Goal: Information Seeking & Learning: Learn about a topic

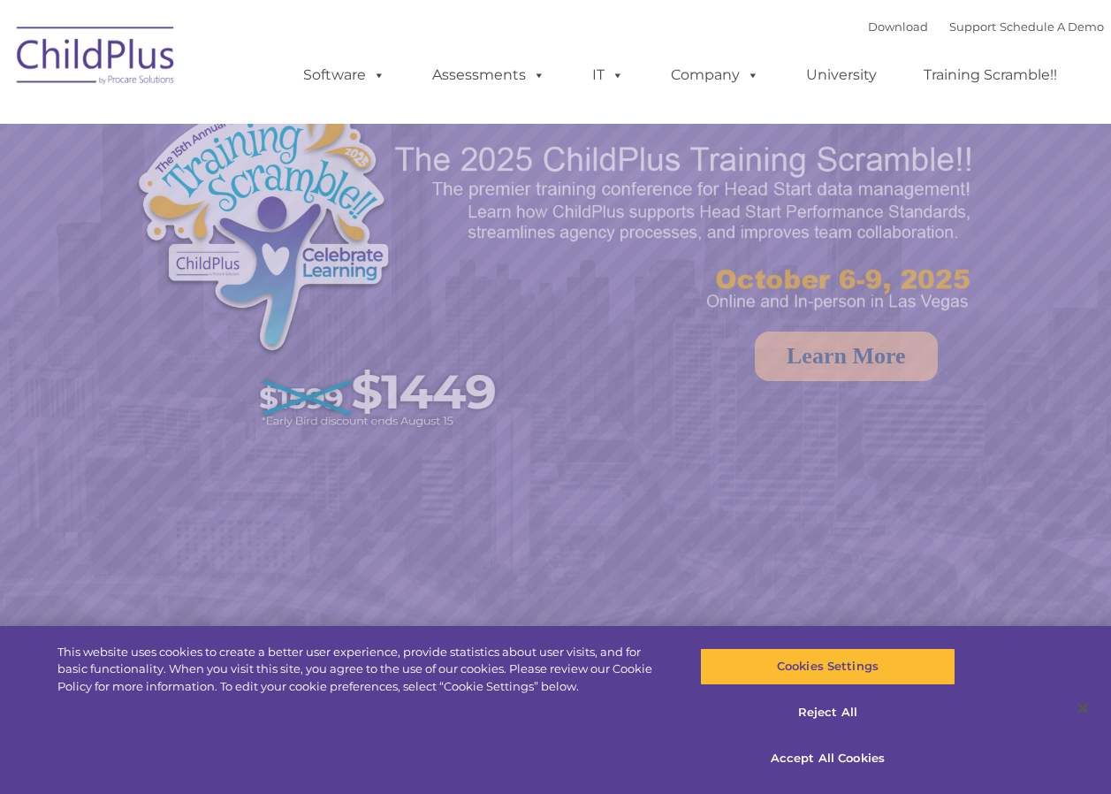
select select "MEDIUM"
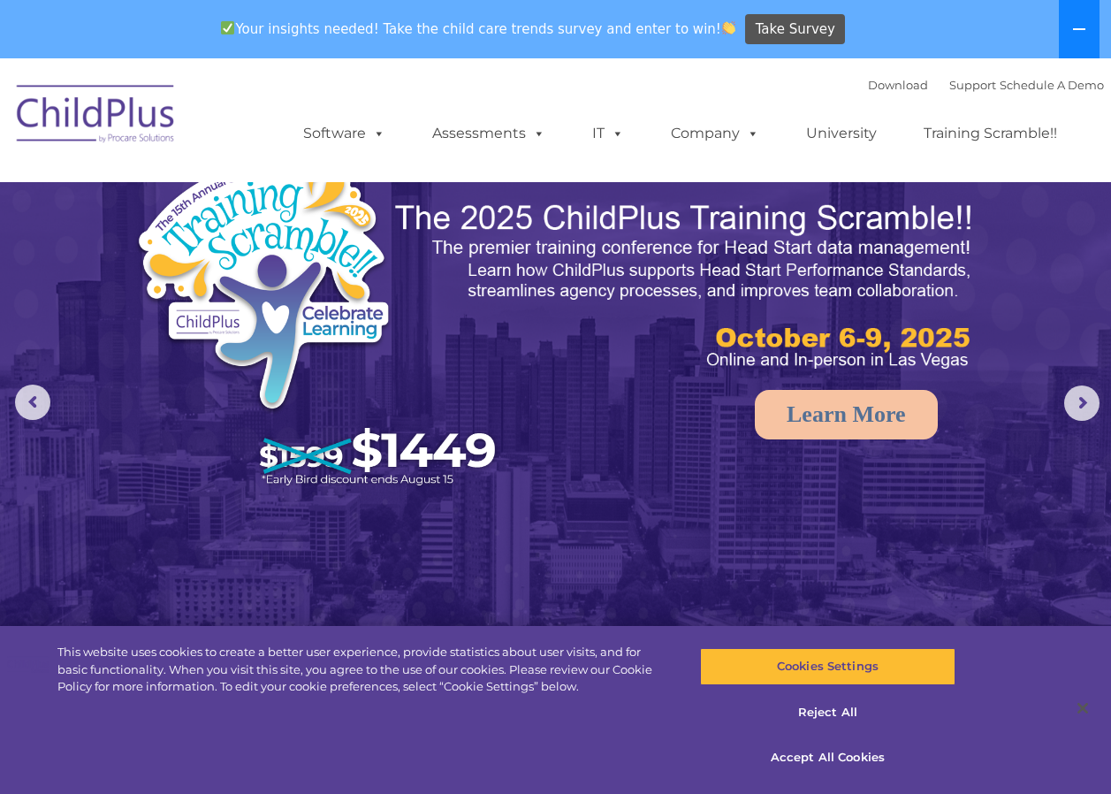
click at [1089, 25] on button at bounding box center [1079, 29] width 41 height 58
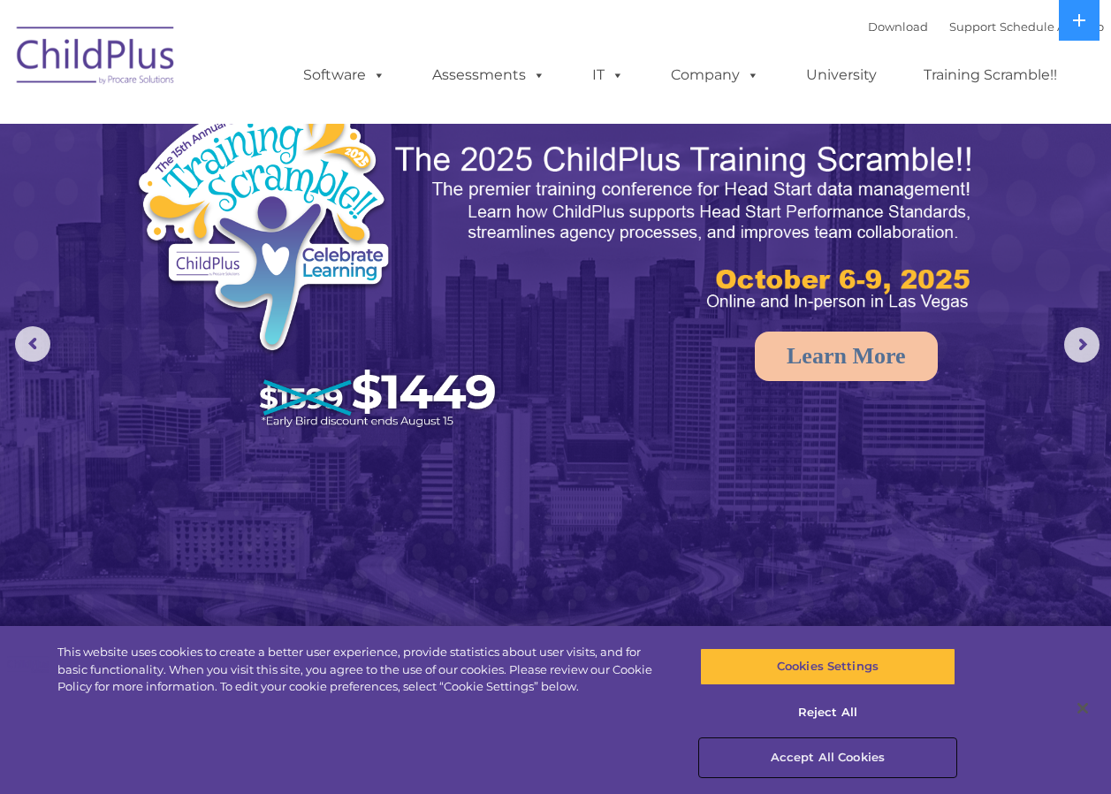
click at [842, 753] on button "Accept All Cookies" at bounding box center [827, 757] width 255 height 37
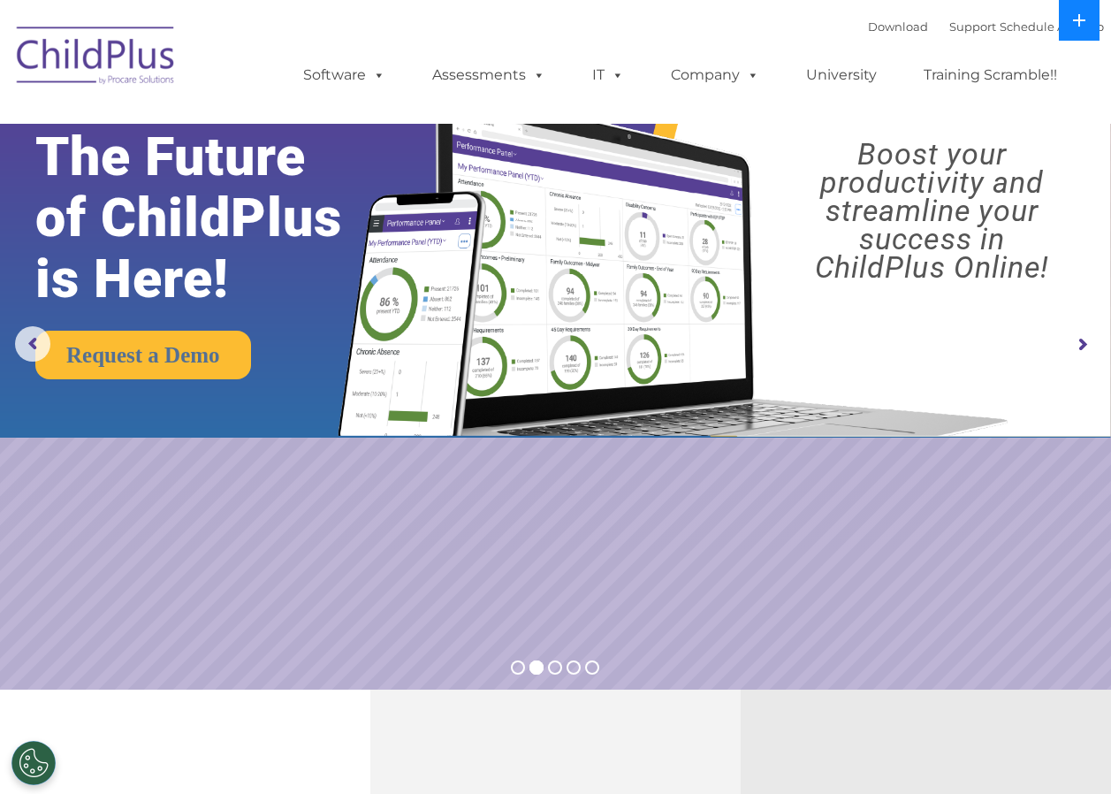
click at [1072, 19] on icon at bounding box center [1079, 20] width 14 height 14
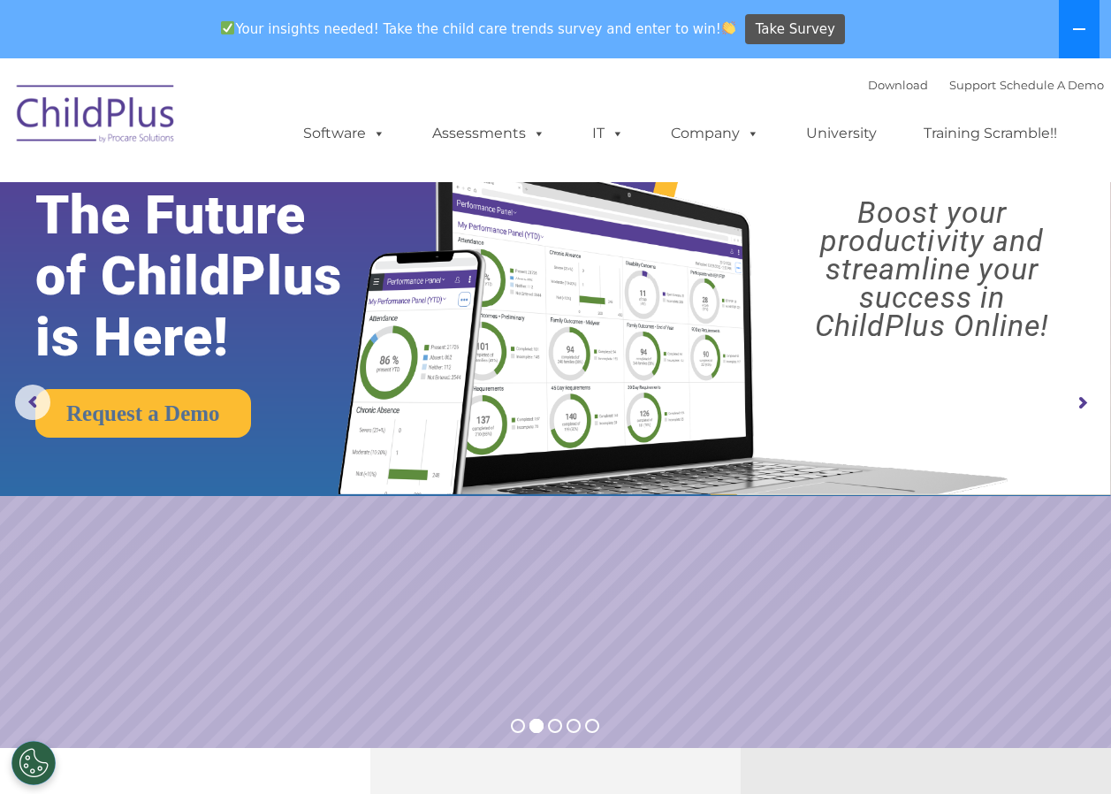
click at [1072, 20] on button at bounding box center [1079, 29] width 41 height 58
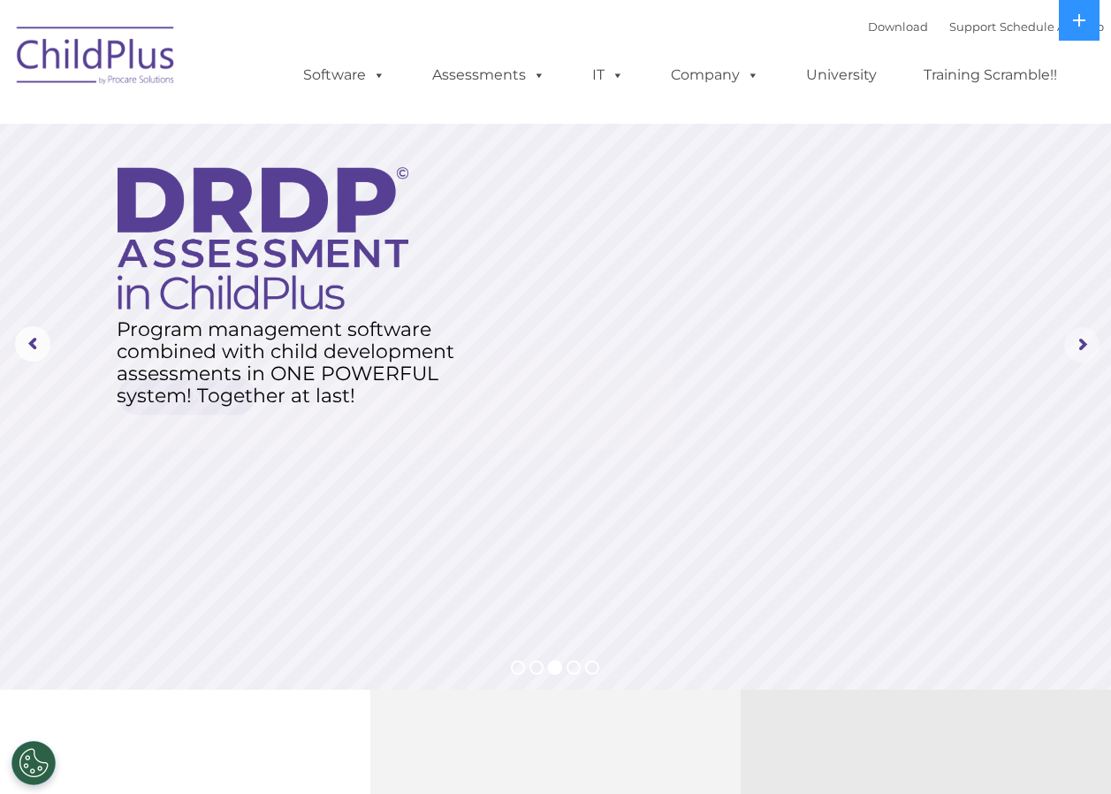
click at [1090, 347] on rs-arrow at bounding box center [1081, 344] width 35 height 35
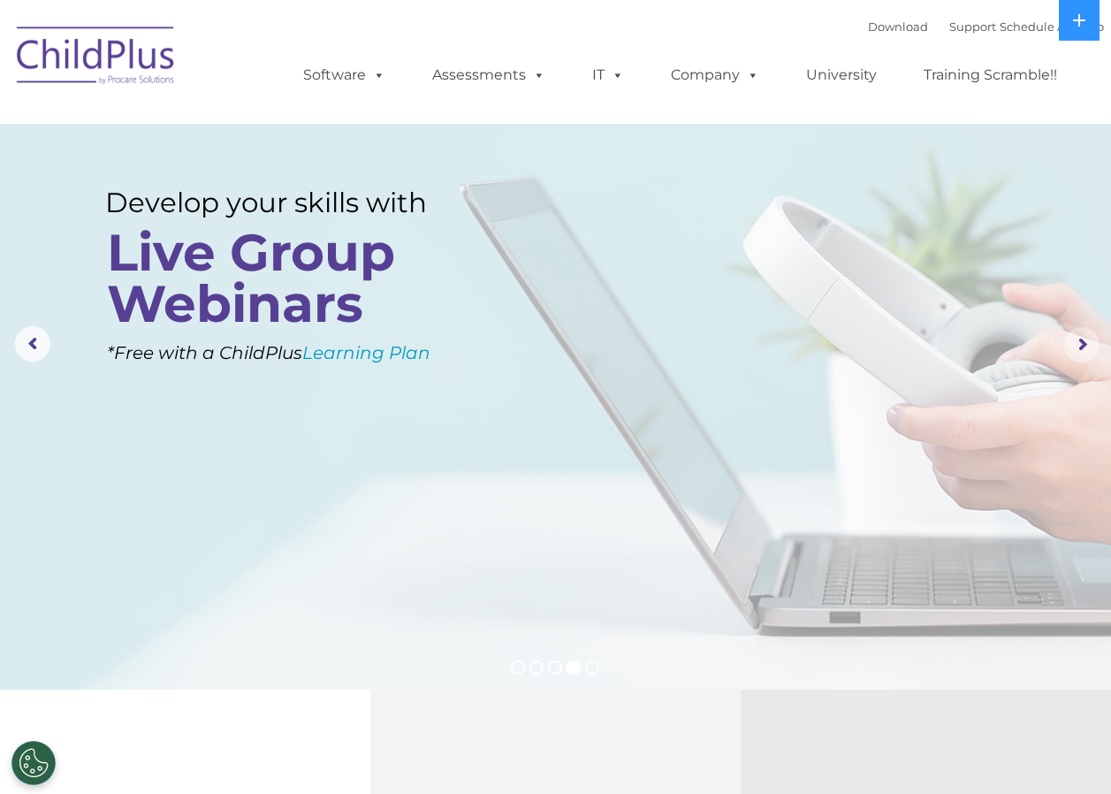
click at [1090, 347] on rs-arrow at bounding box center [1081, 344] width 35 height 35
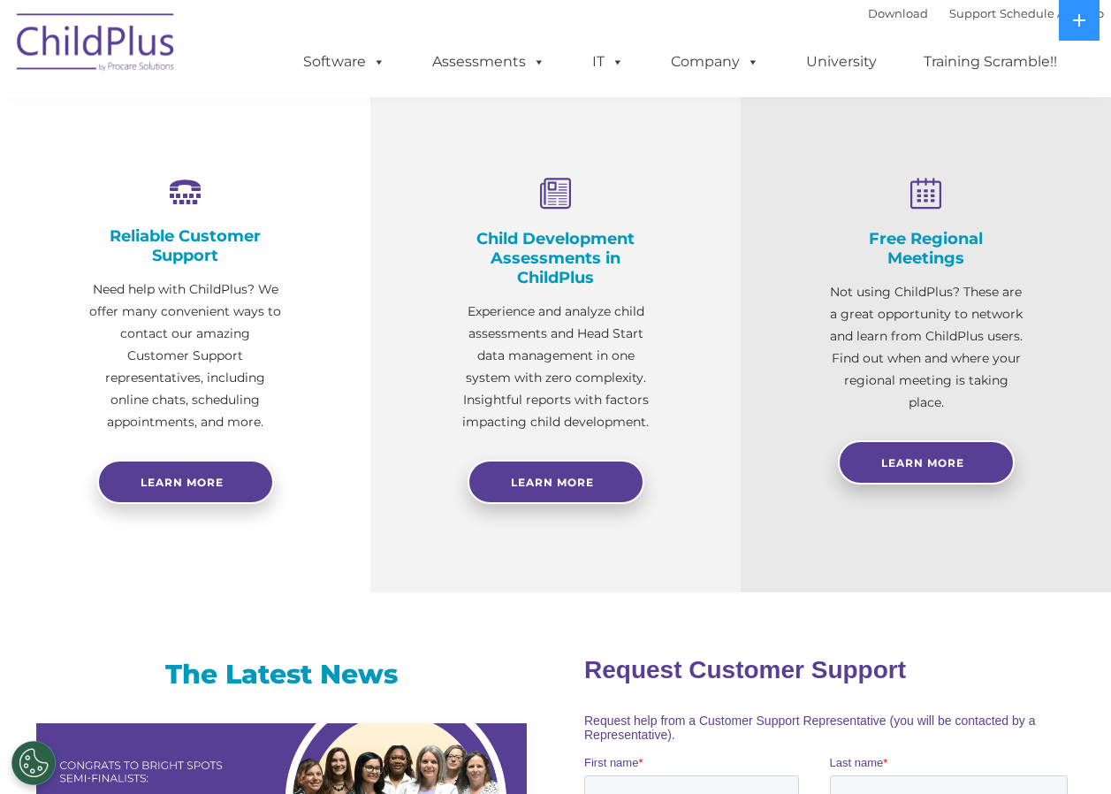
scroll to position [616, 0]
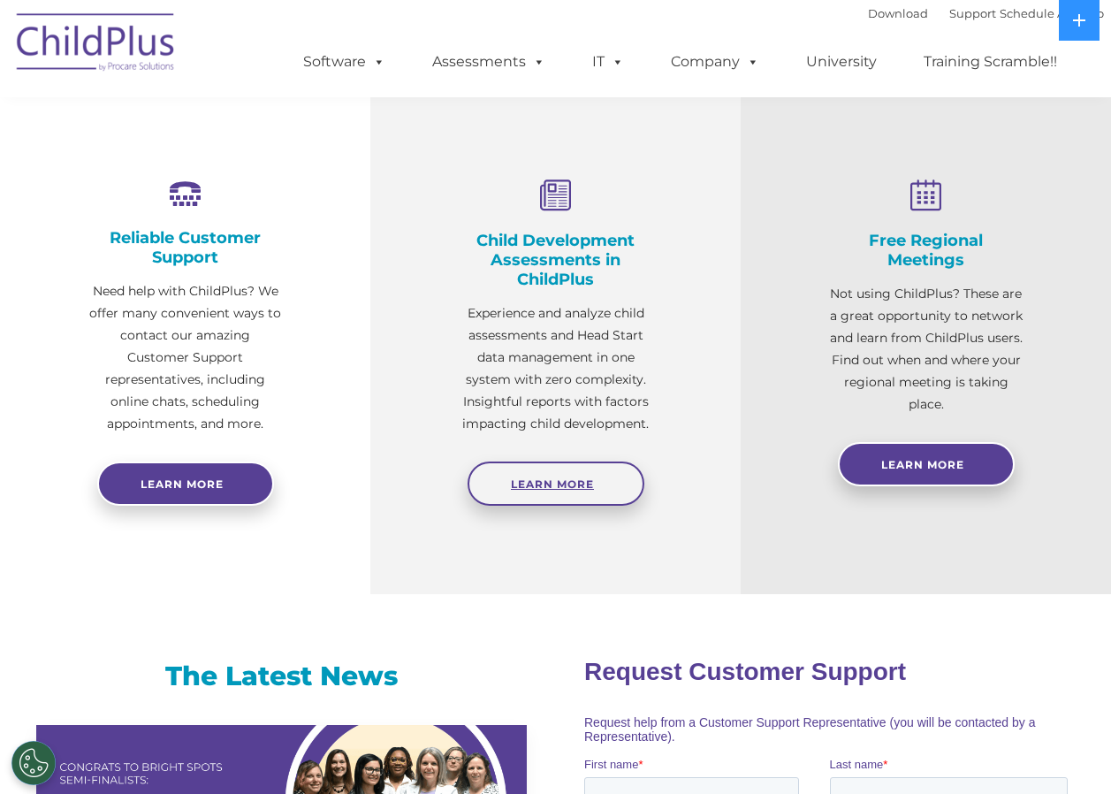
click at [553, 491] on link "Learn More" at bounding box center [556, 483] width 177 height 44
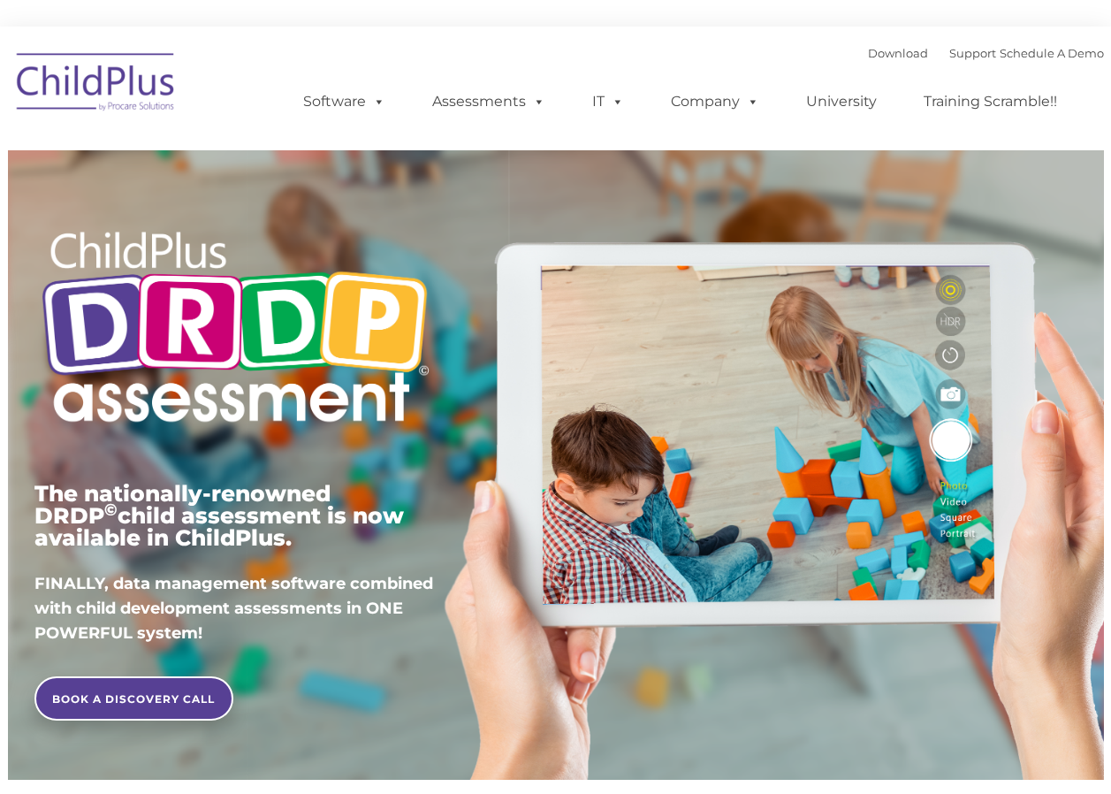
type input ""
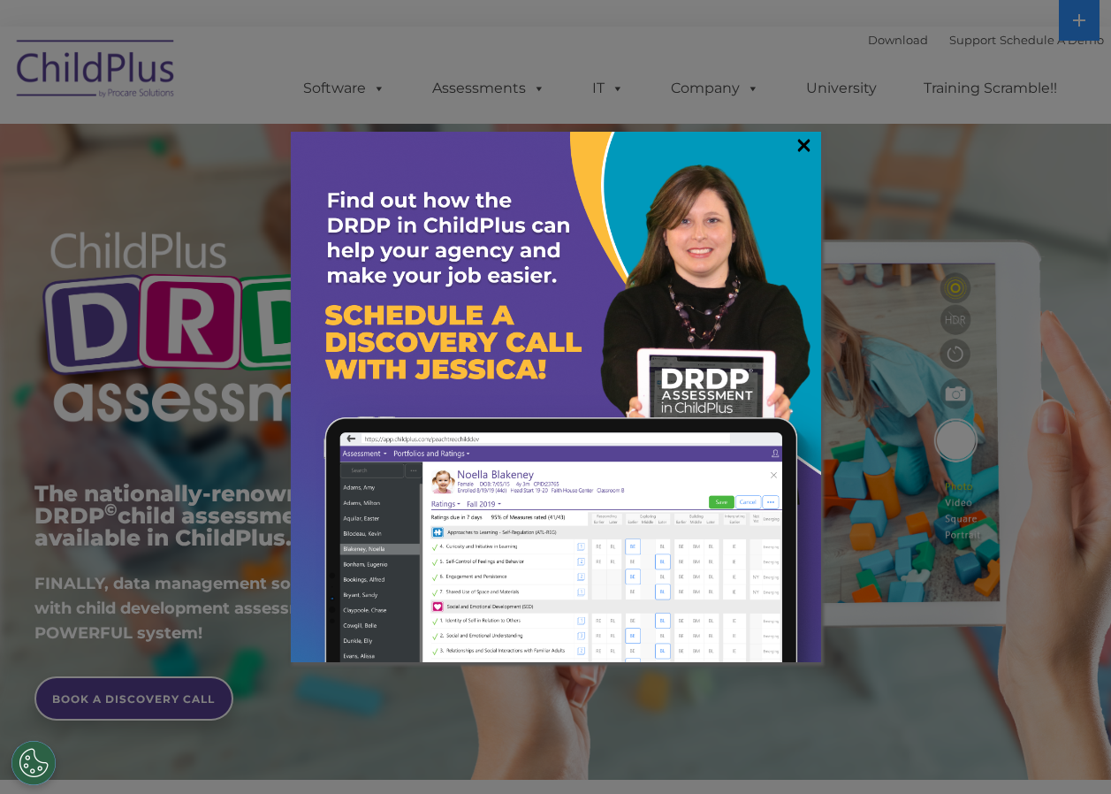
click at [802, 142] on link "×" at bounding box center [804, 145] width 20 height 18
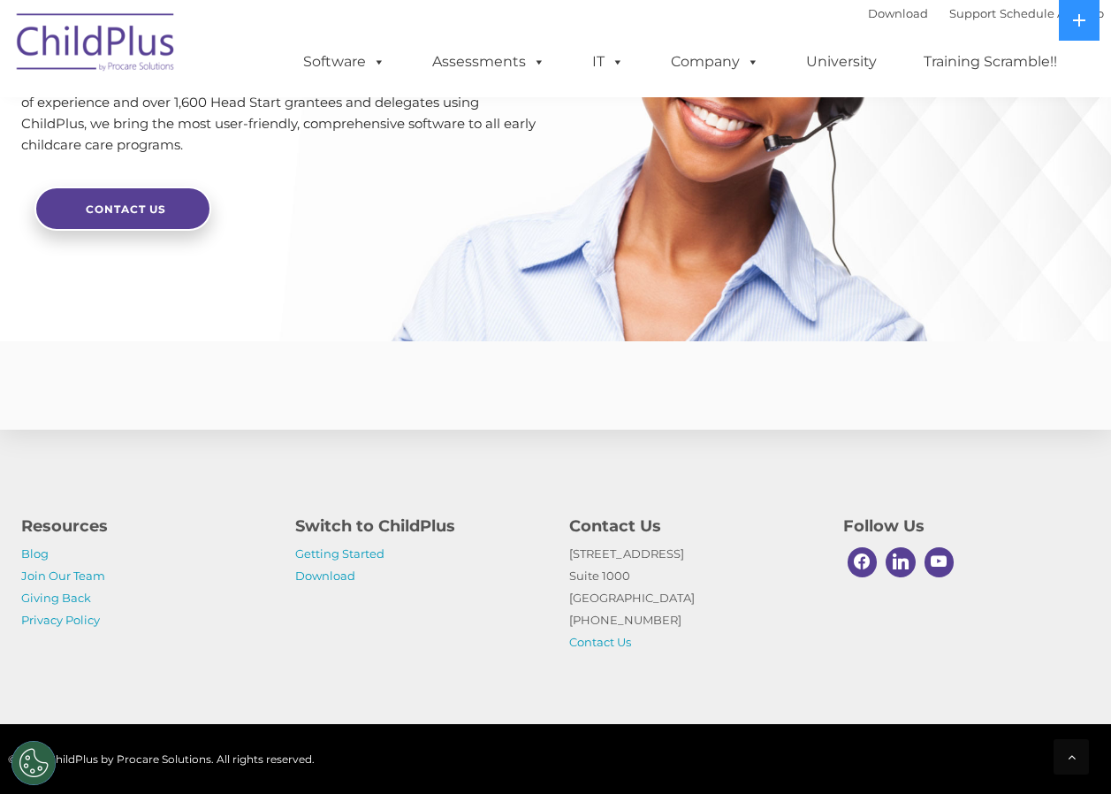
scroll to position [4156, 0]
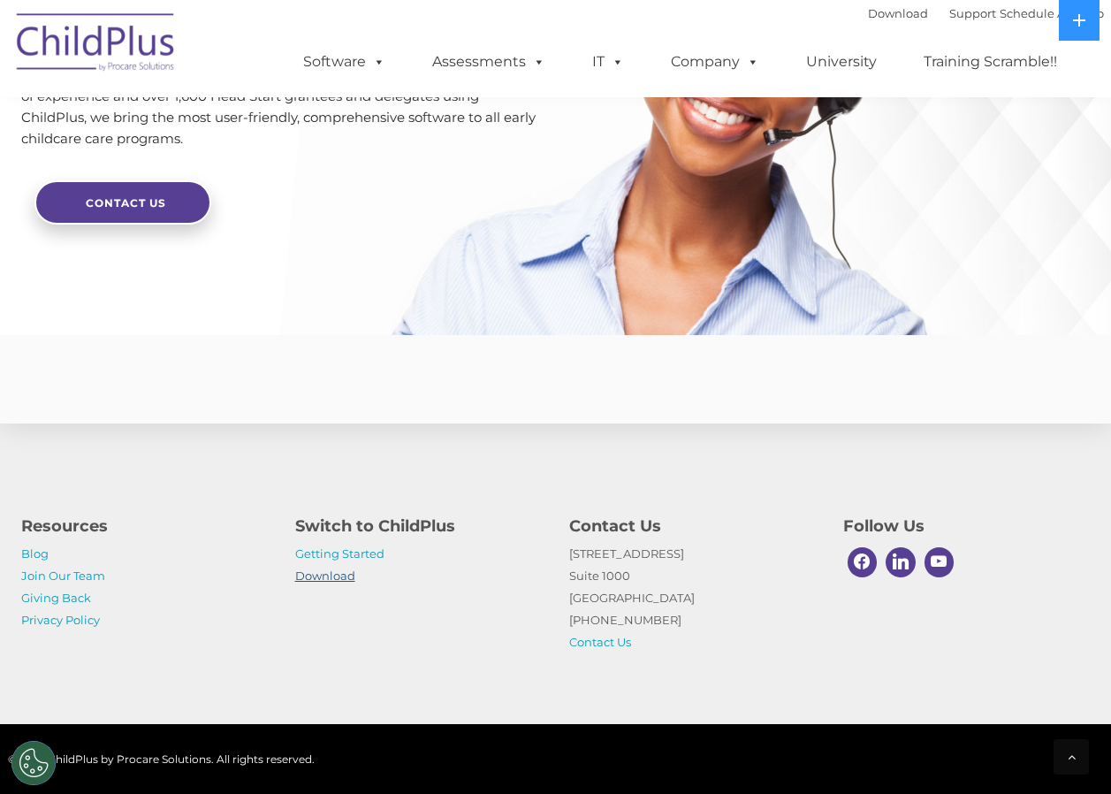
click at [336, 574] on link "Download" at bounding box center [325, 575] width 60 height 14
